Goal: Check status: Check status

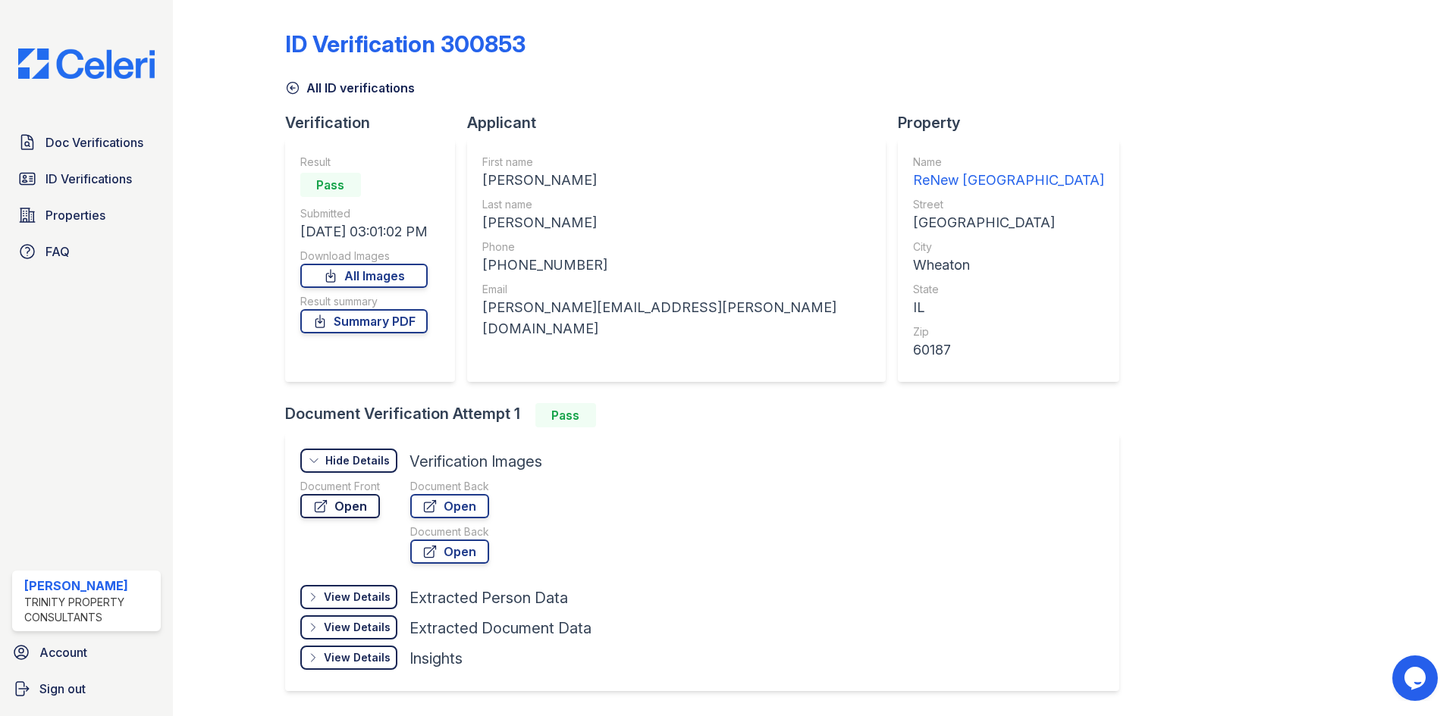
click at [366, 509] on link "Open" at bounding box center [340, 506] width 80 height 24
click at [446, 500] on link "Open" at bounding box center [449, 506] width 79 height 24
click at [99, 180] on span "ID Verifications" at bounding box center [88, 179] width 86 height 18
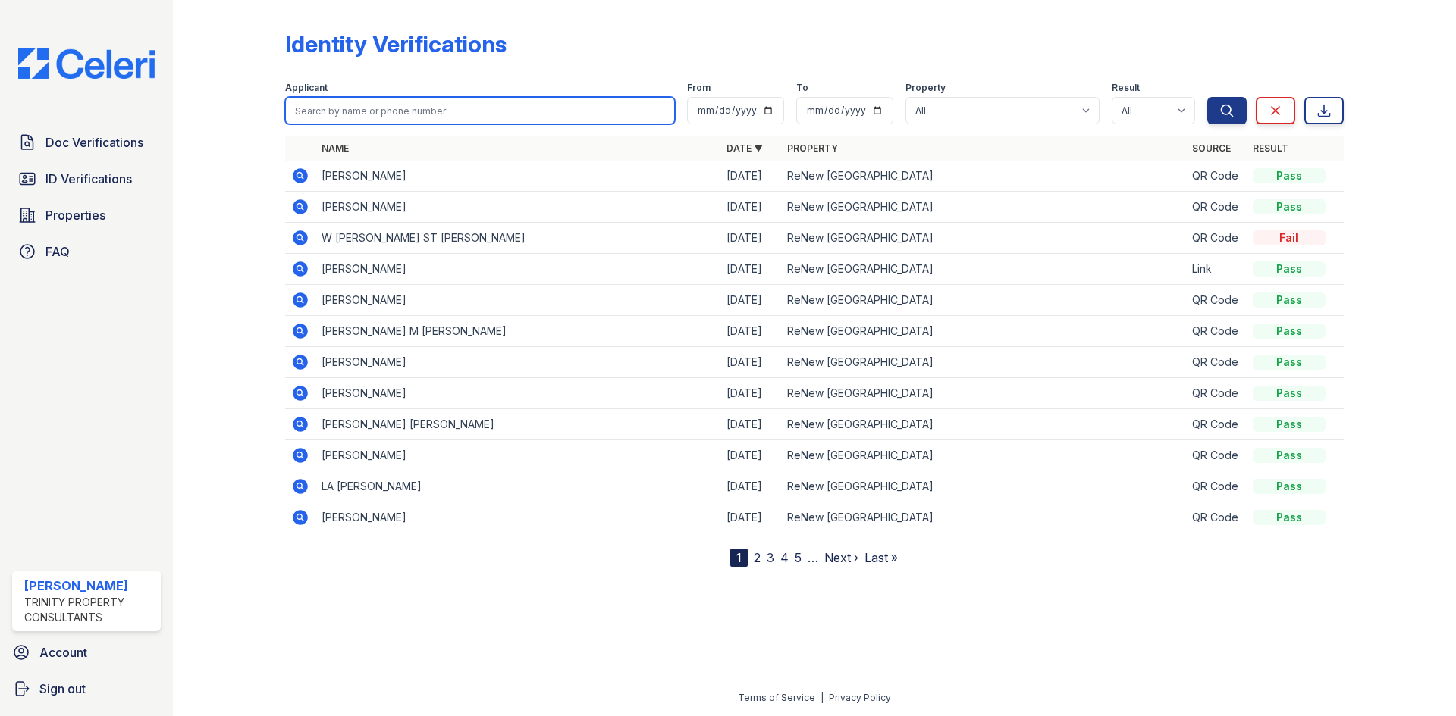
click at [337, 108] on input "search" at bounding box center [480, 110] width 390 height 27
type input "[PERSON_NAME]"
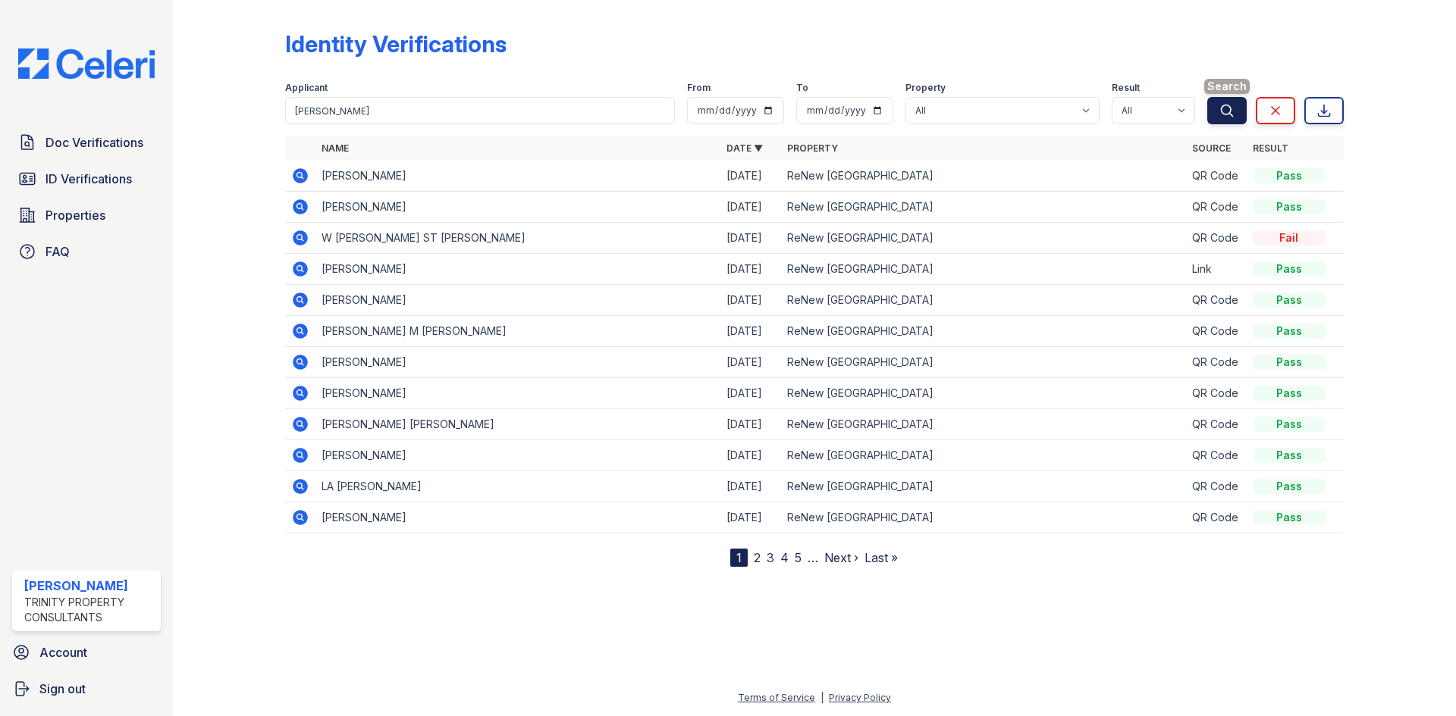
click at [1224, 117] on icon "submit" at bounding box center [1226, 110] width 15 height 15
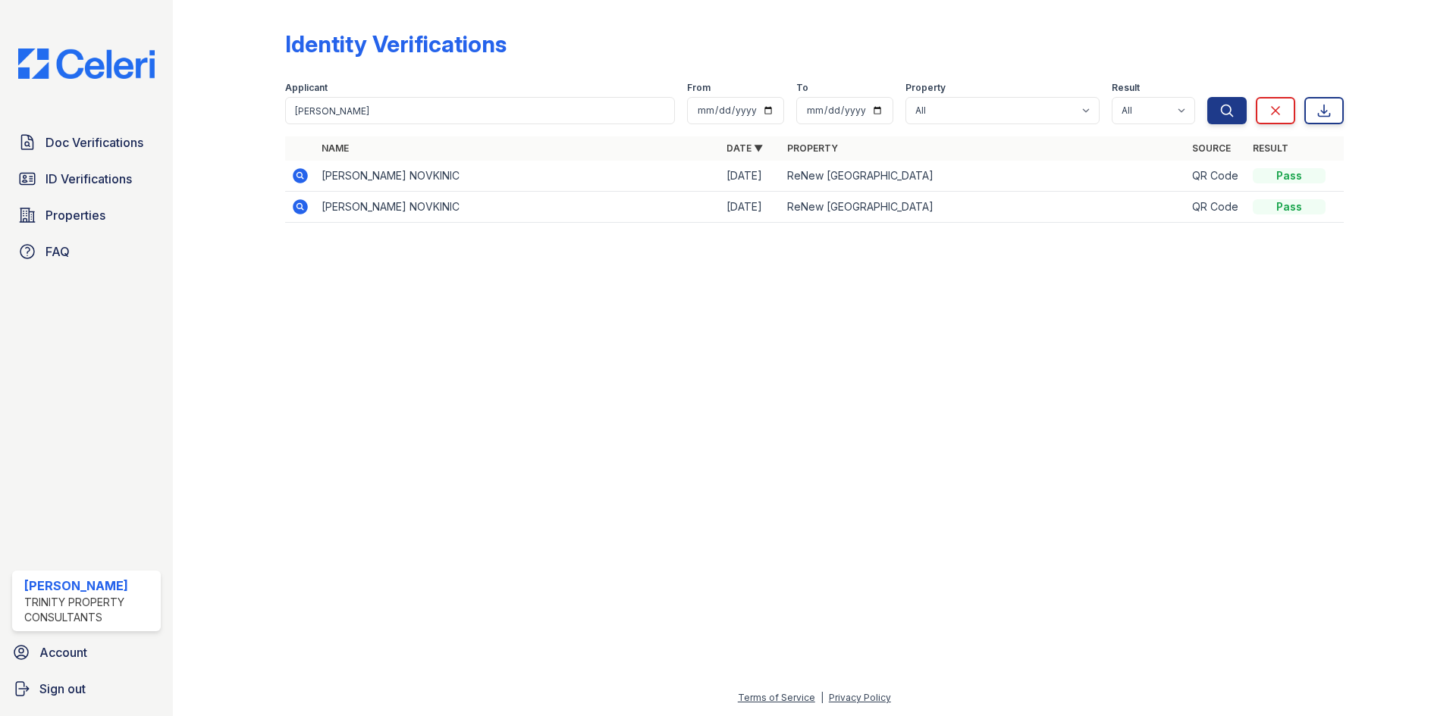
click at [306, 175] on icon at bounding box center [300, 175] width 15 height 15
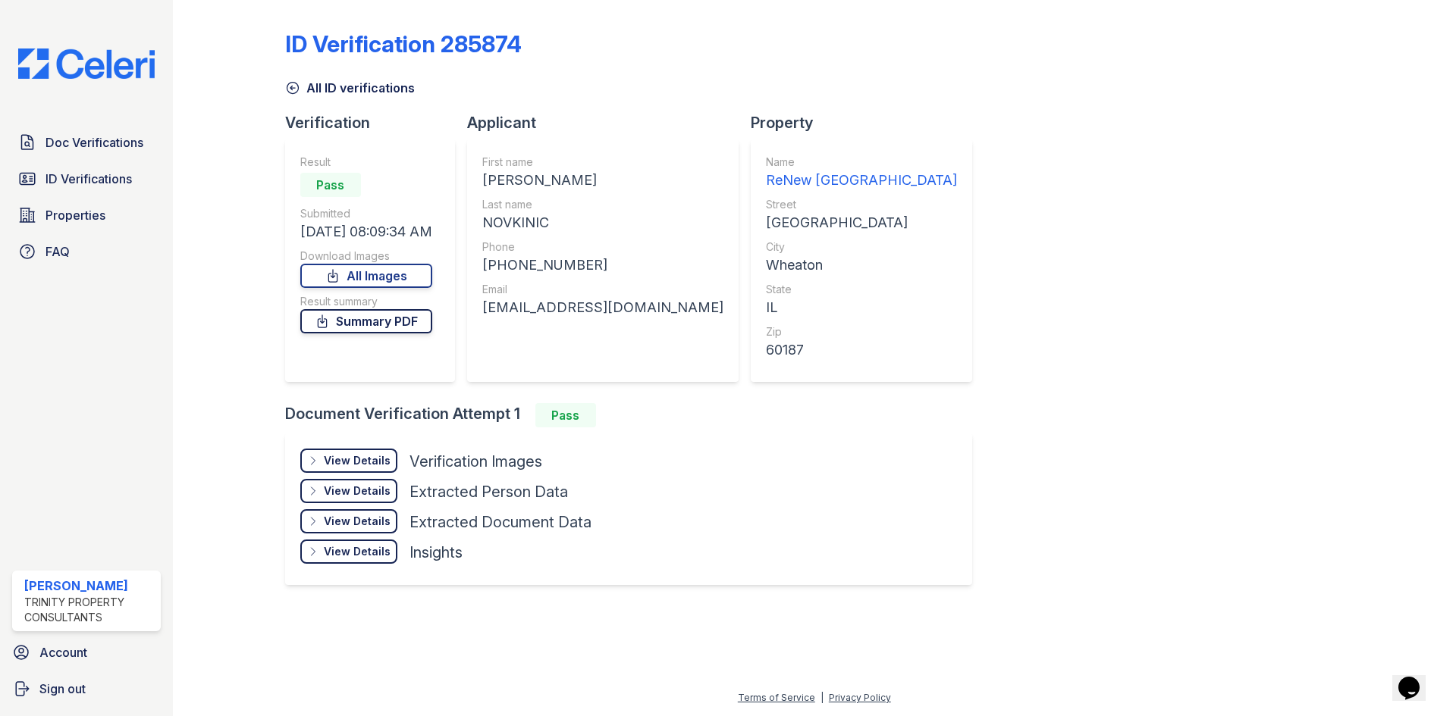
click at [390, 327] on link "Summary PDF" at bounding box center [366, 321] width 132 height 24
click at [394, 462] on div "View Details Details" at bounding box center [348, 461] width 97 height 24
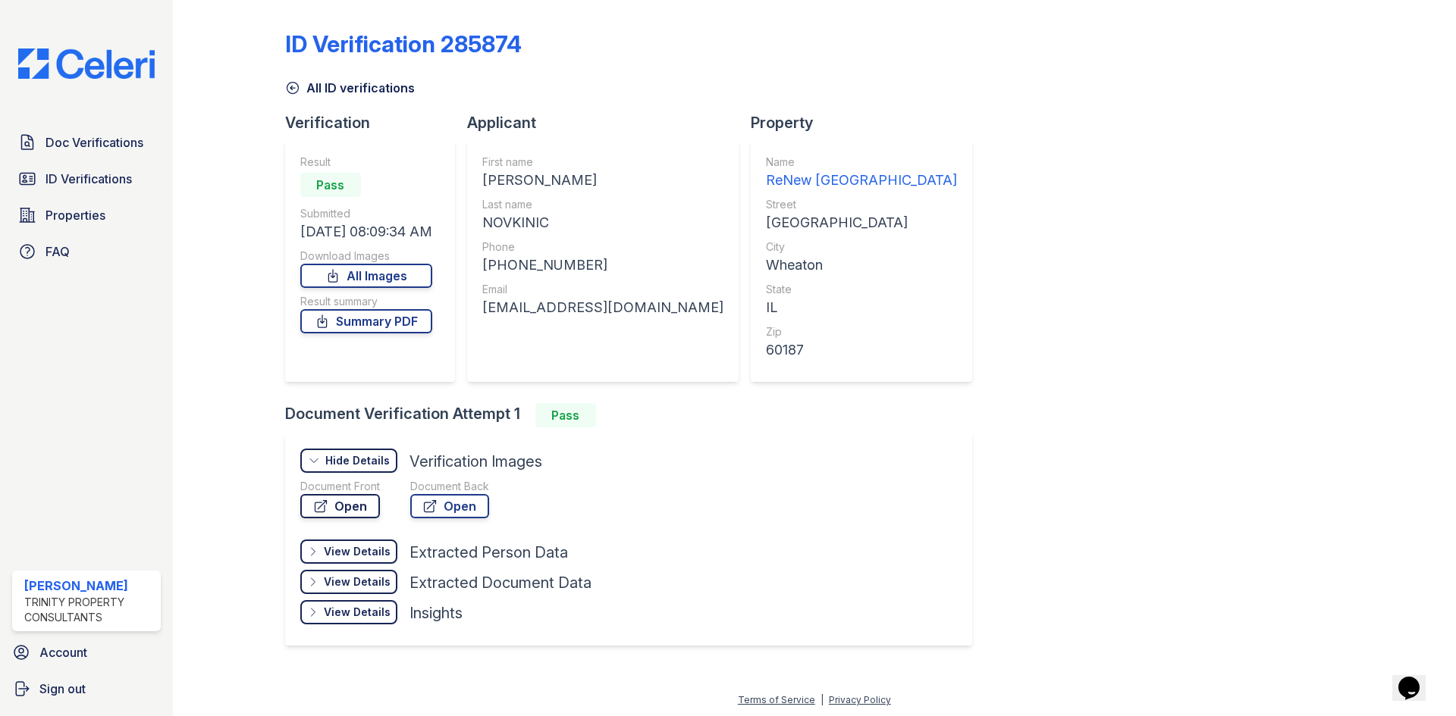
click at [358, 509] on link "Open" at bounding box center [340, 506] width 80 height 24
click at [461, 500] on link "Open" at bounding box center [449, 506] width 79 height 24
